Goal: Task Accomplishment & Management: Manage account settings

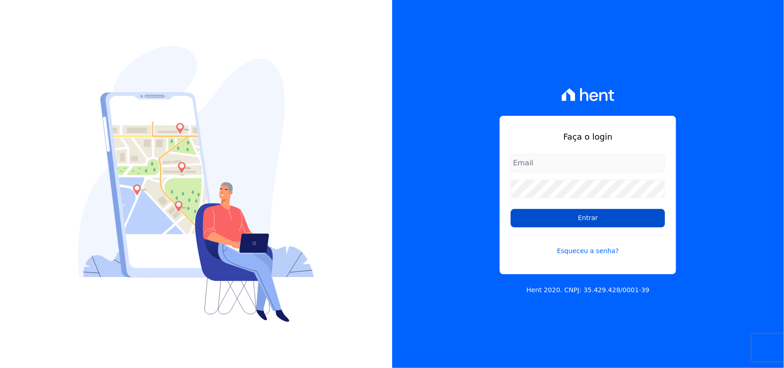
type input "[PERSON_NAME][EMAIL_ADDRESS][PERSON_NAME][DOMAIN_NAME]"
click at [552, 218] on input "Entrar" at bounding box center [587, 218] width 154 height 18
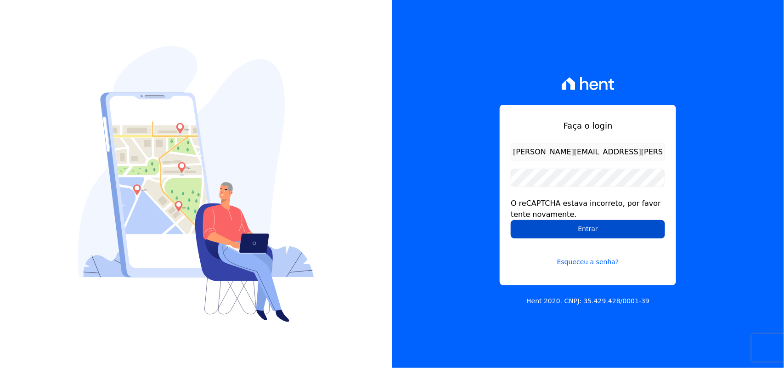
click at [540, 222] on input "Entrar" at bounding box center [587, 229] width 154 height 18
